Goal: Check status: Check status

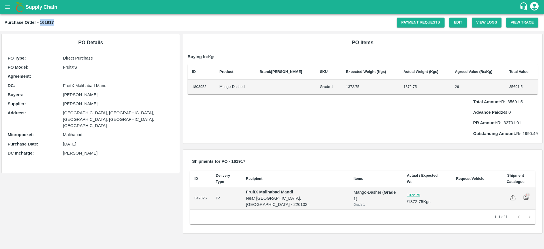
drag, startPoint x: 40, startPoint y: 21, endPoint x: 69, endPoint y: 22, distance: 29.5
click at [69, 22] on div "Purchase Order - 161917" at bounding box center [201, 22] width 392 height 7
copy b "161917"
click at [5, 6] on icon "open drawer" at bounding box center [8, 7] width 6 height 6
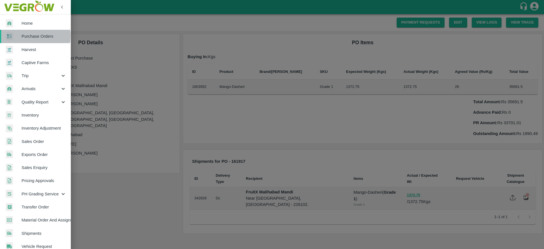
click at [27, 36] on span "Purchase Orders" at bounding box center [44, 36] width 45 height 6
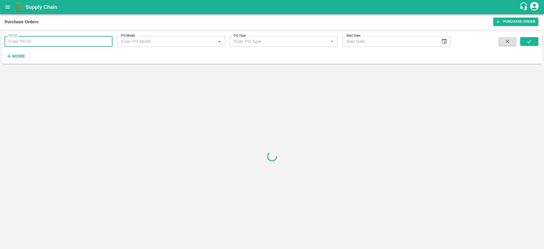
click at [47, 42] on input "PO ID" at bounding box center [59, 41] width 108 height 11
paste input "161917"
type input "161917"
click at [527, 40] on icon "submit" at bounding box center [529, 41] width 6 height 6
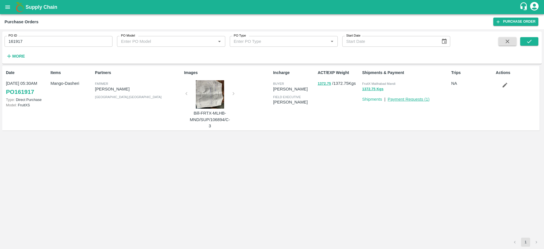
click at [419, 99] on link "Payment Requests ( 1 )" at bounding box center [408, 99] width 42 height 5
